Goal: Navigation & Orientation: Find specific page/section

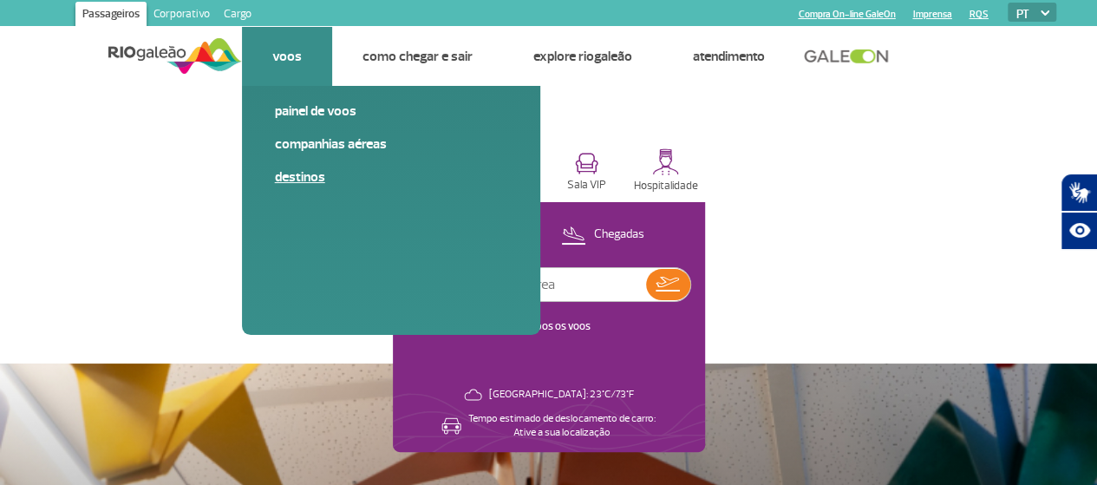
click at [304, 173] on link "Destinos" at bounding box center [391, 176] width 232 height 19
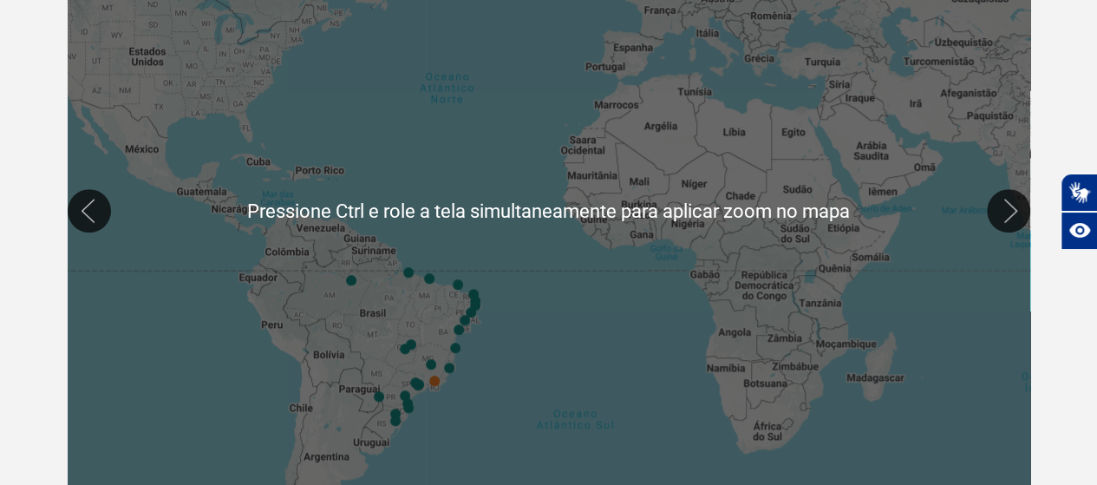
scroll to position [371, 0]
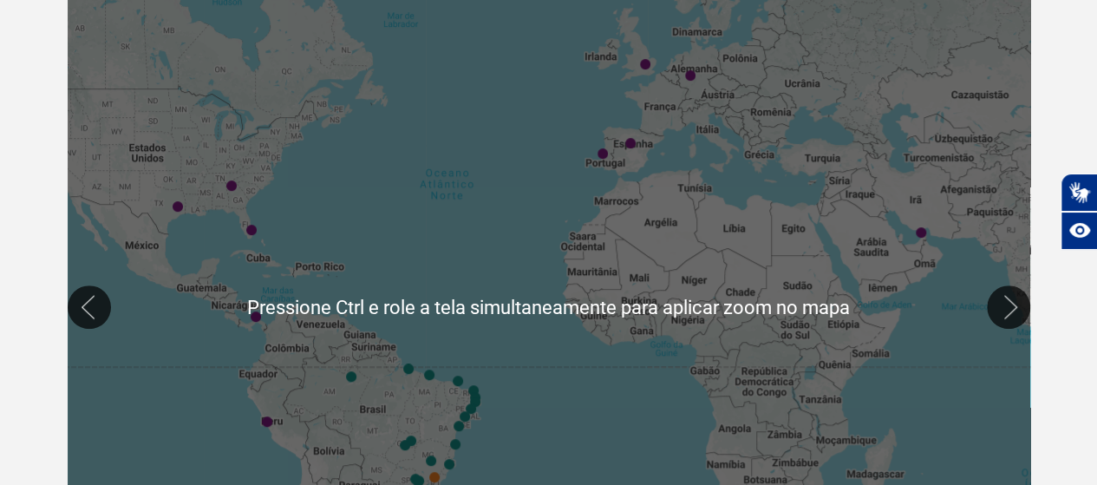
click at [293, 168] on div at bounding box center [549, 306] width 963 height 681
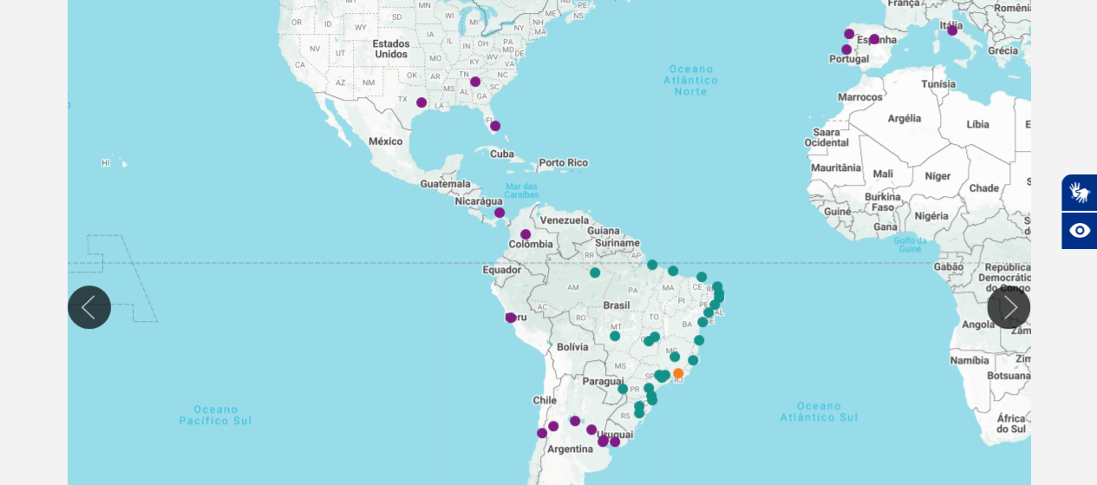
drag, startPoint x: 332, startPoint y: 115, endPoint x: 566, endPoint y: 11, distance: 255.5
click at [566, 11] on div at bounding box center [549, 306] width 963 height 681
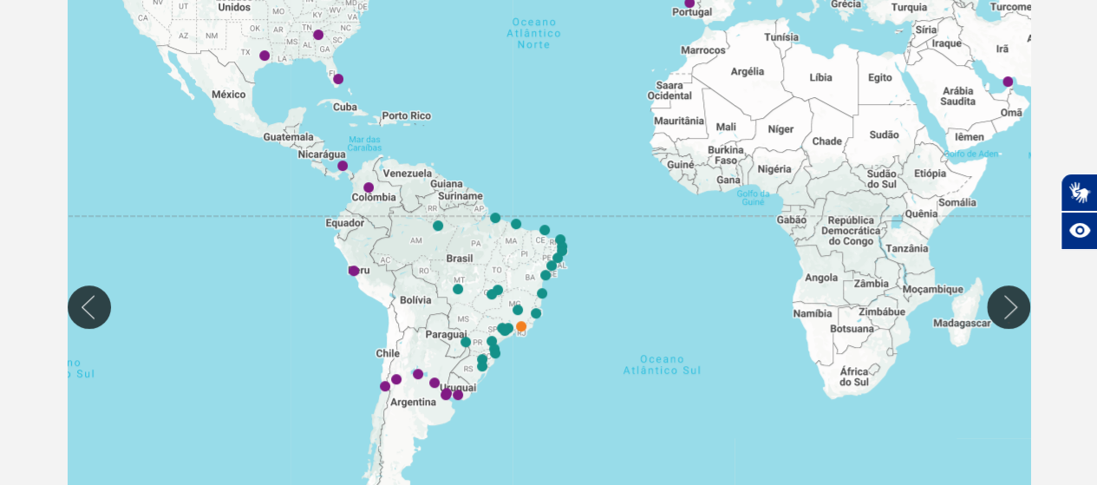
drag, startPoint x: 726, startPoint y: 152, endPoint x: 567, endPoint y: 105, distance: 165.5
click at [567, 105] on div at bounding box center [549, 306] width 963 height 681
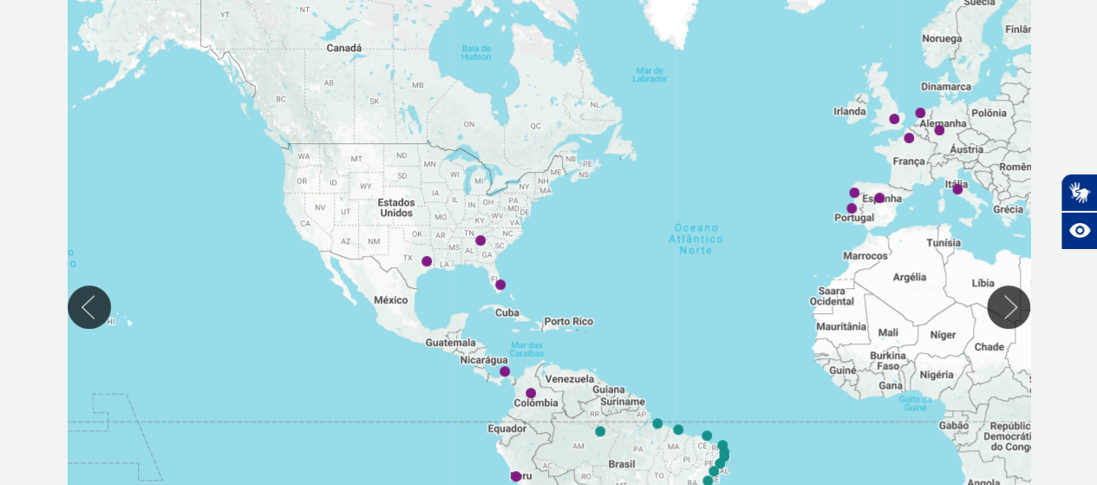
drag, startPoint x: 343, startPoint y: 221, endPoint x: 507, endPoint y: 429, distance: 264.9
click at [507, 429] on div at bounding box center [549, 306] width 963 height 681
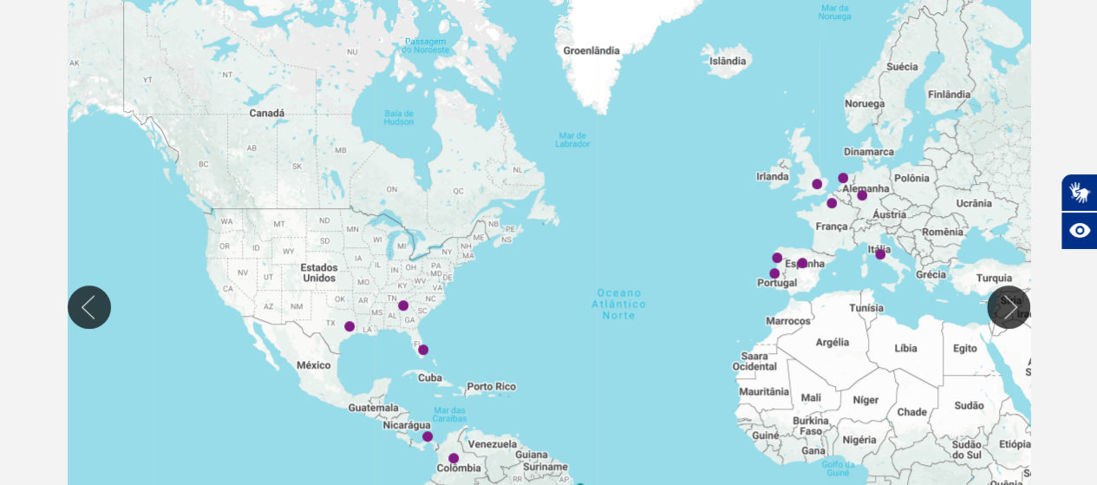
drag, startPoint x: 335, startPoint y: 209, endPoint x: 265, endPoint y: 280, distance: 100.0
click at [265, 280] on div at bounding box center [549, 306] width 963 height 681
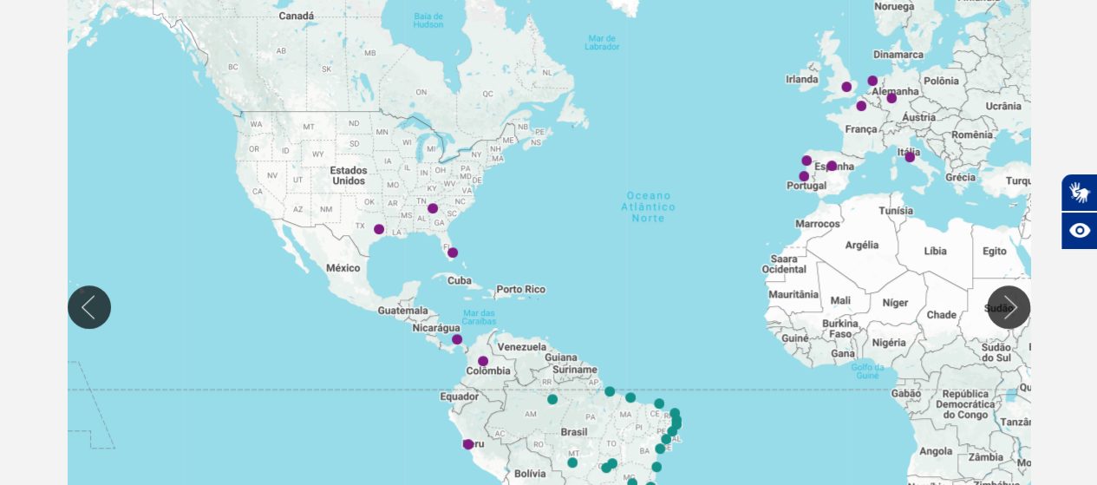
drag, startPoint x: 445, startPoint y: 360, endPoint x: 475, endPoint y: 261, distance: 103.4
click at [475, 261] on div at bounding box center [549, 306] width 963 height 681
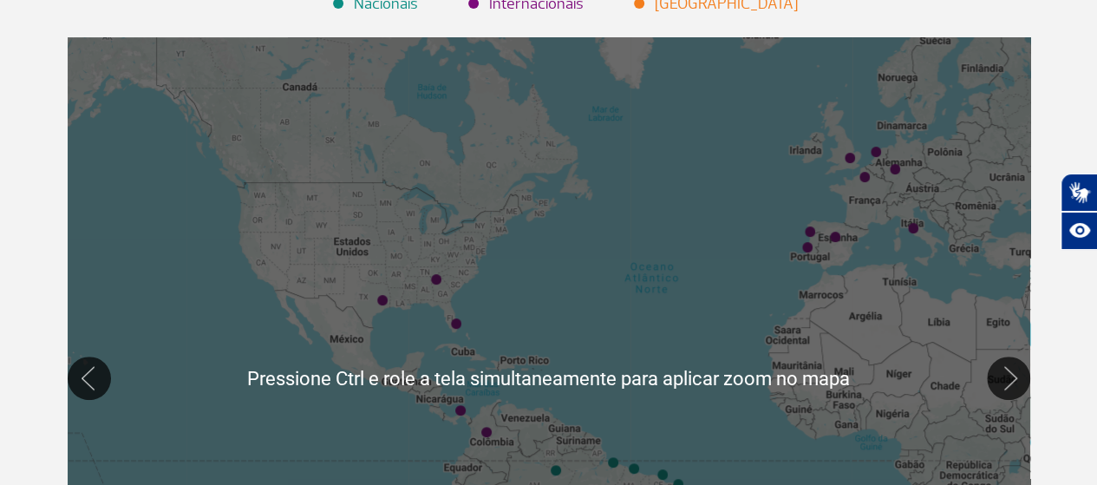
scroll to position [285, 0]
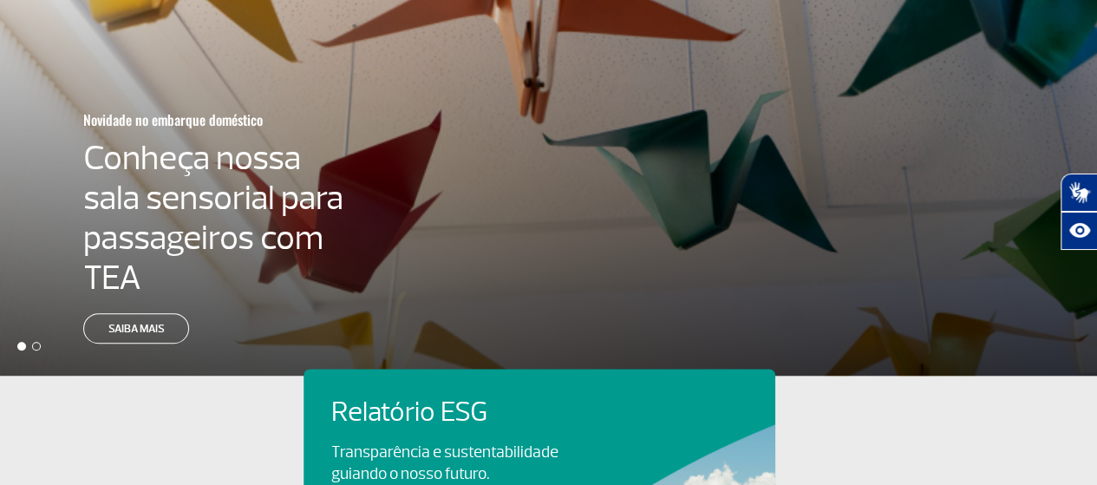
scroll to position [434, 0]
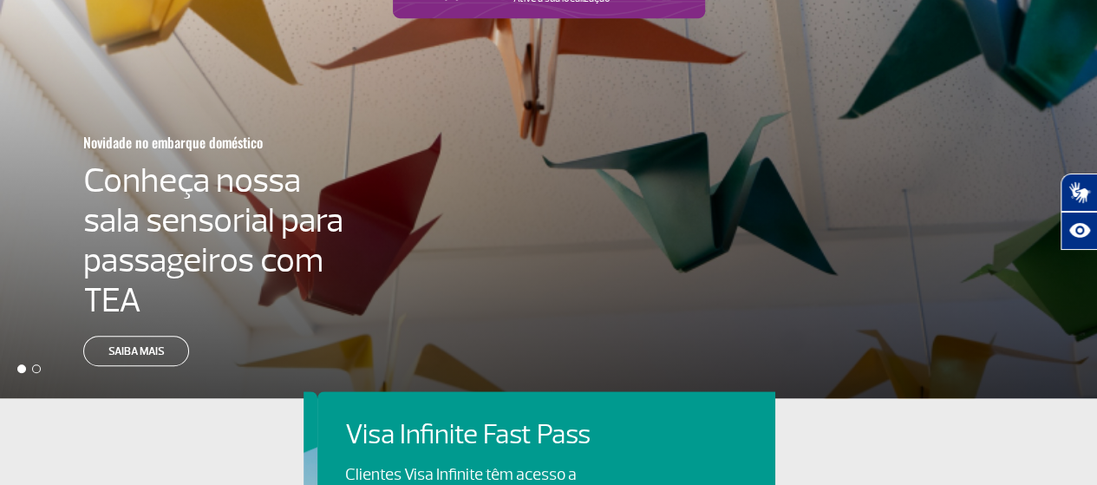
scroll to position [0, 472]
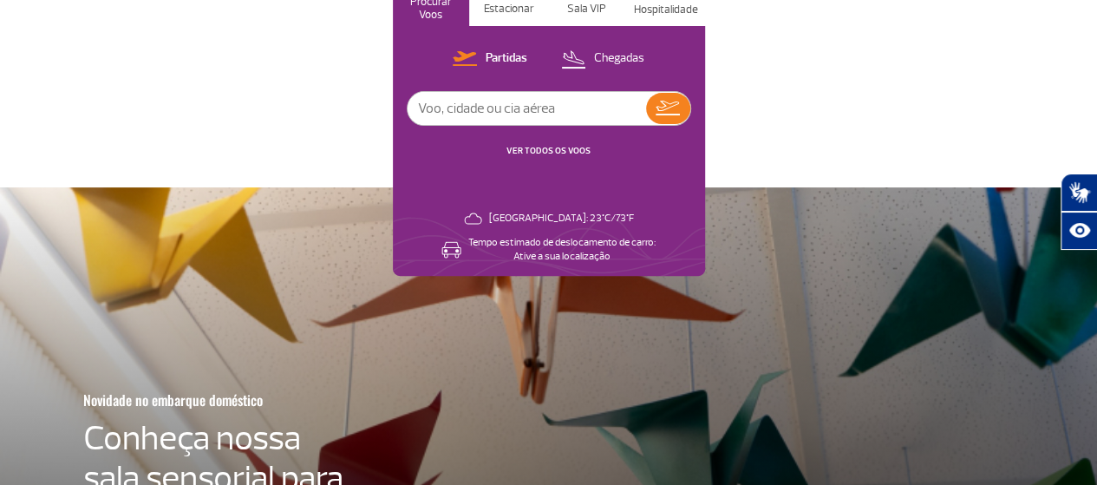
scroll to position [0, 0]
